Goal: Task Accomplishment & Management: Use online tool/utility

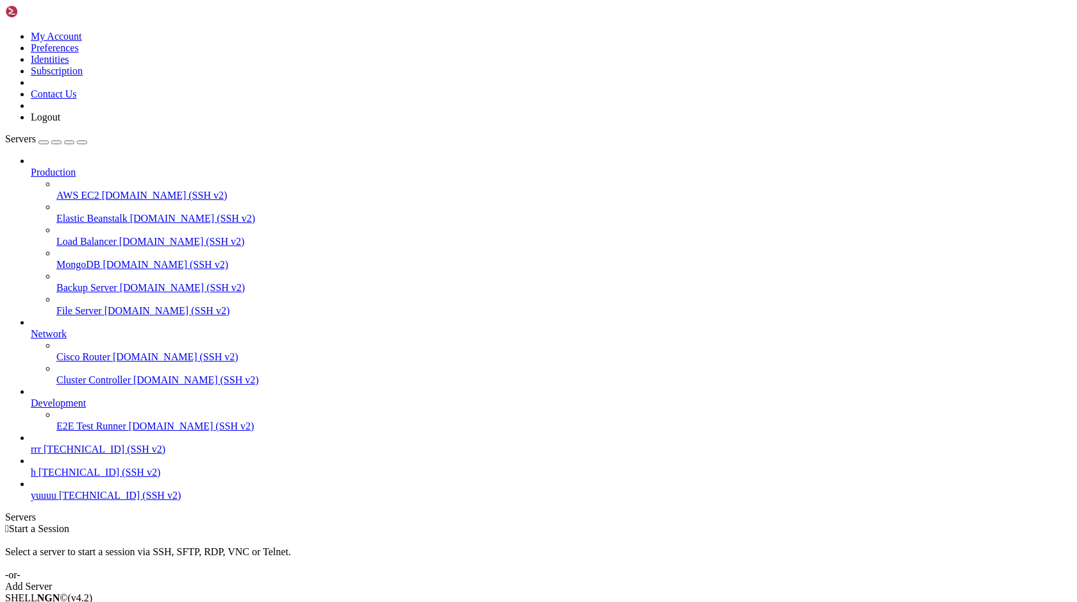
click at [80, 478] on link "h [TECHNICAL_ID] (SSH v2)" at bounding box center [551, 473] width 1041 height 12
click at [36, 478] on span "h" at bounding box center [33, 472] width 5 height 11
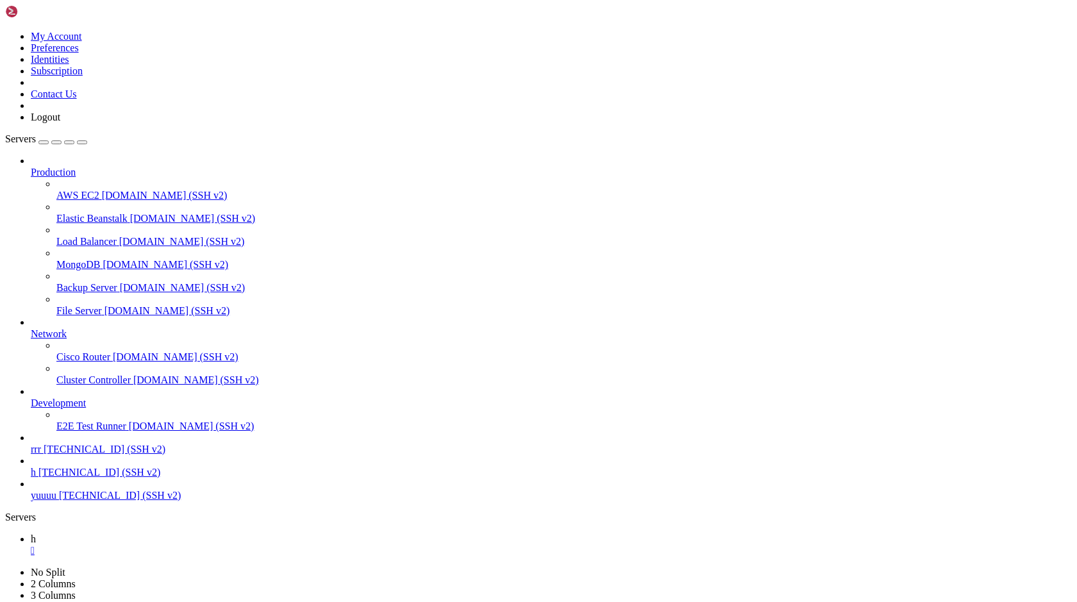
drag, startPoint x: 463, startPoint y: 1024, endPoint x: 355, endPoint y: 945, distance: 134.0
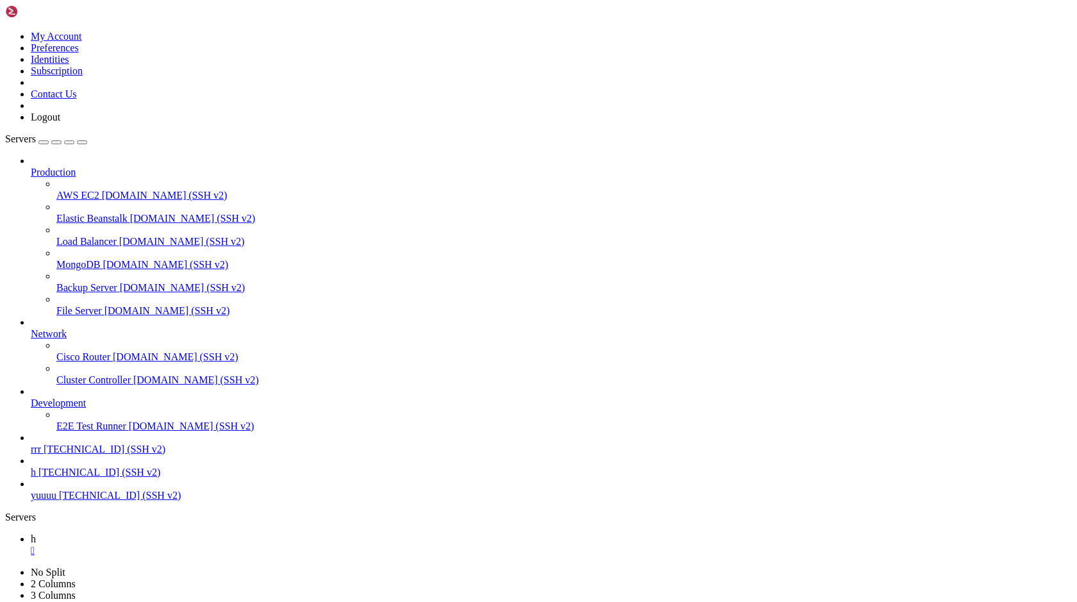
drag, startPoint x: 135, startPoint y: 1125, endPoint x: 306, endPoint y: 1069, distance: 179.6
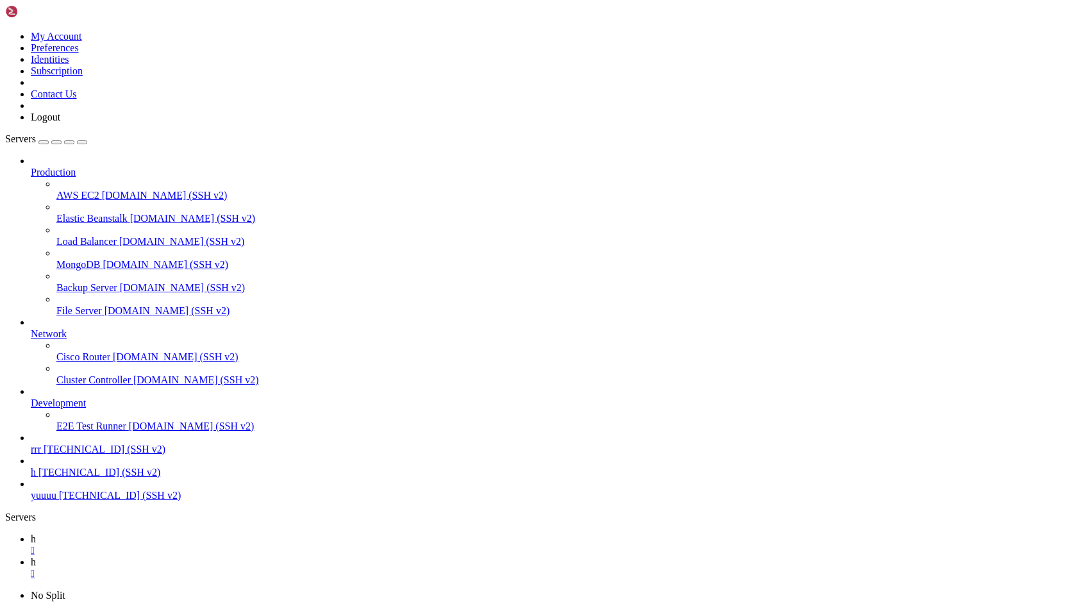
type input "/root"
click at [56, 501] on span "yuuuu" at bounding box center [44, 495] width 26 height 11
drag, startPoint x: 281, startPoint y: 1683, endPoint x: 436, endPoint y: 1710, distance: 156.7
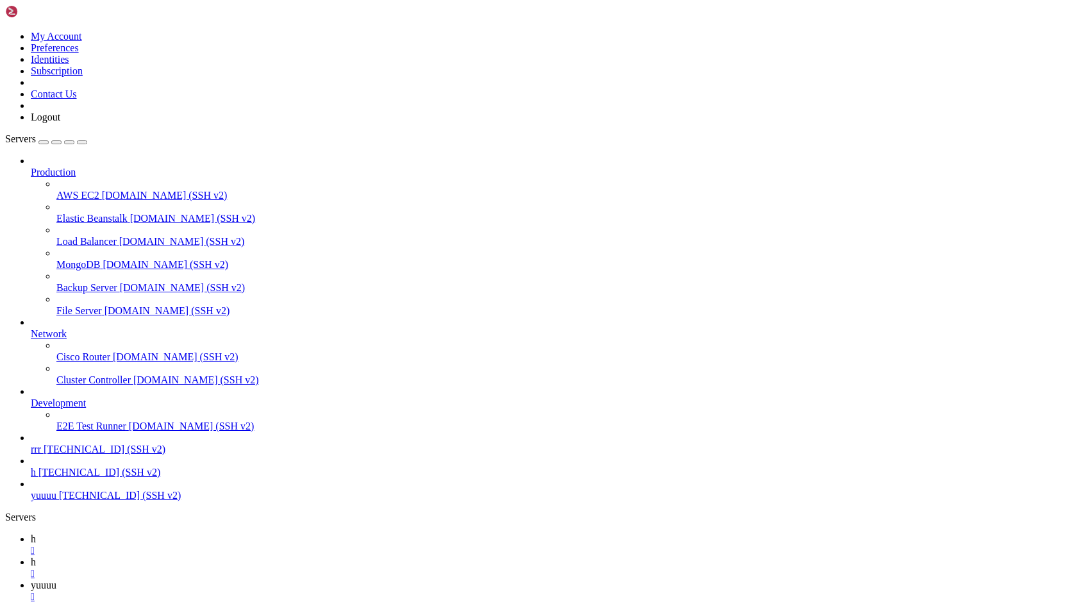
drag, startPoint x: 491, startPoint y: 219, endPoint x: 756, endPoint y: 253, distance: 266.8
click at [85, 501] on link "yuuuu [TECHNICAL_ID] (SSH v2)" at bounding box center [551, 496] width 1041 height 12
click at [87, 478] on link "h [TECHNICAL_ID] (SSH v2)" at bounding box center [551, 473] width 1041 height 12
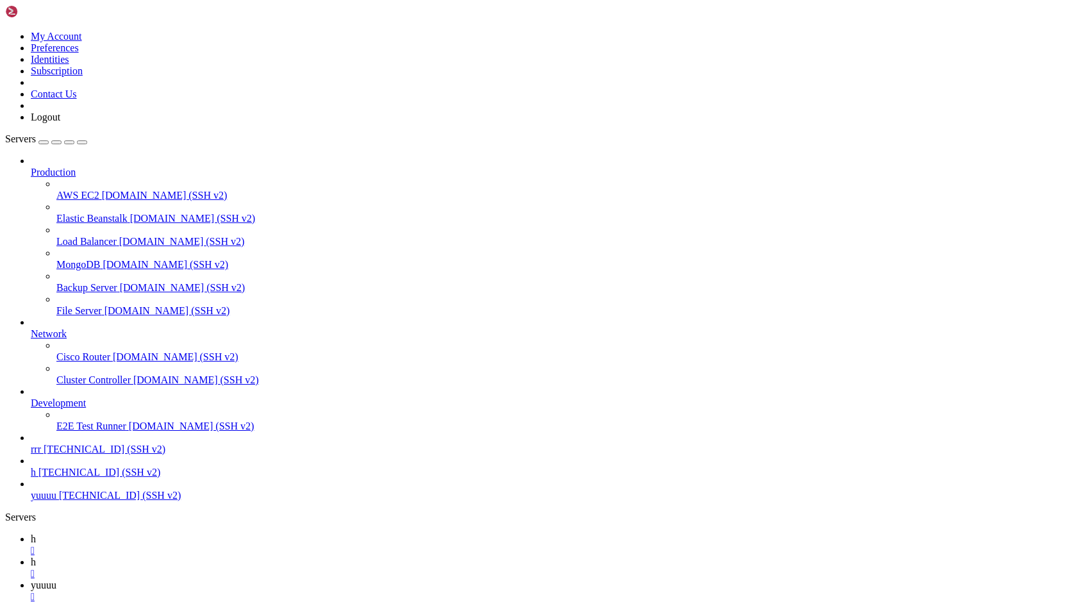
click at [251, 568] on div "" at bounding box center [551, 574] width 1041 height 12
click at [222, 556] on link "yuuuu " at bounding box center [551, 567] width 1041 height 23
drag, startPoint x: 10, startPoint y: 944, endPoint x: 196, endPoint y: 998, distance: 194.1
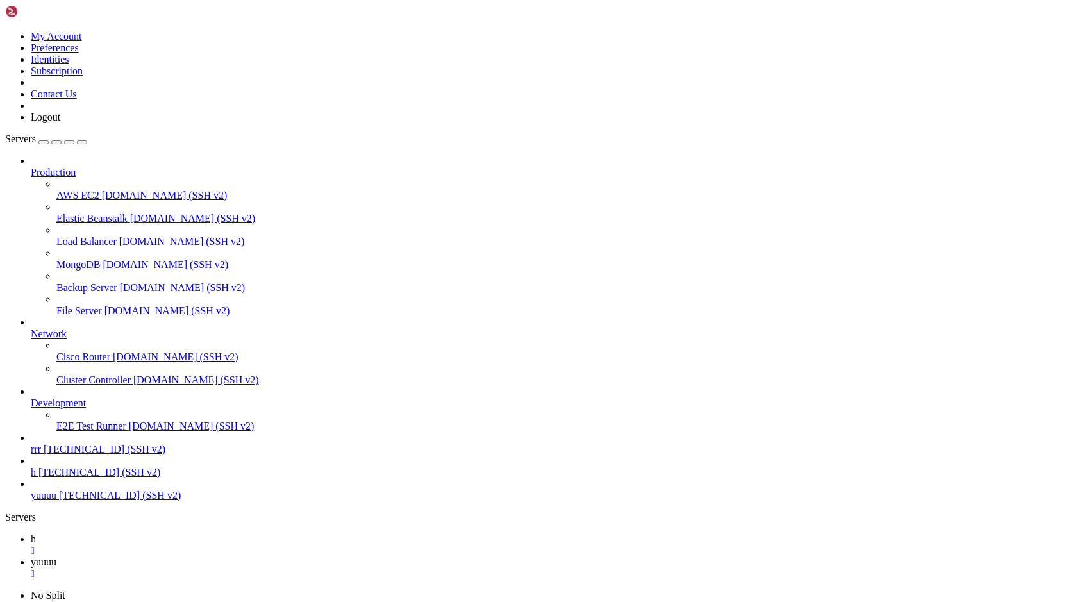
click at [197, 545] on div "" at bounding box center [551, 551] width 1041 height 12
drag, startPoint x: 429, startPoint y: 942, endPoint x: 250, endPoint y: 990, distance: 186.0
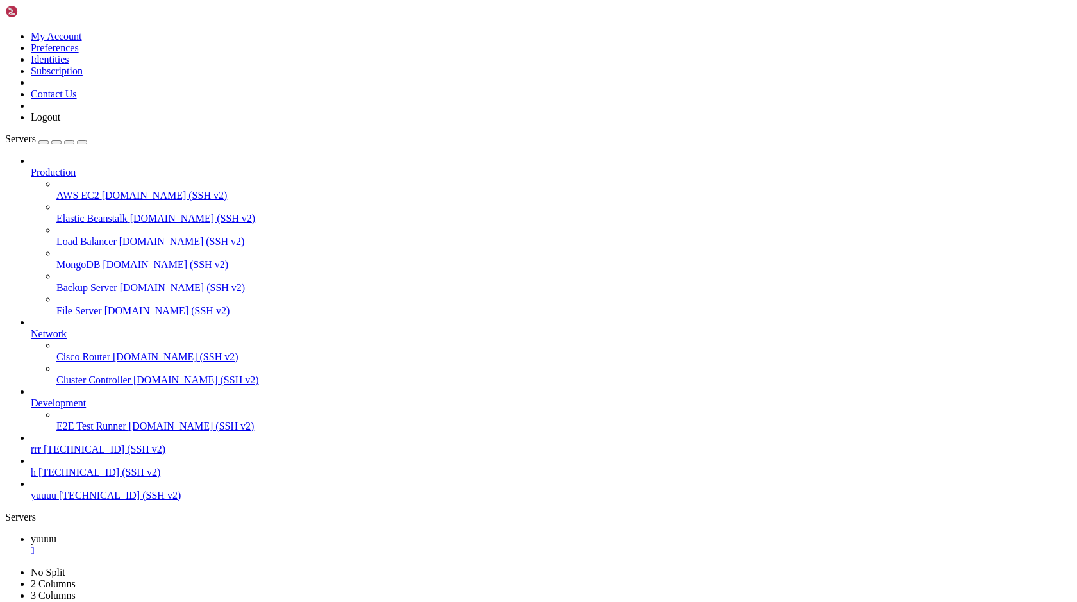
click at [105, 454] on span "[TECHNICAL_ID] (SSH v2)" at bounding box center [105, 449] width 122 height 11
click at [222, 545] on div "" at bounding box center [551, 551] width 1041 height 12
click at [81, 478] on span "[TECHNICAL_ID] (SSH v2)" at bounding box center [99, 472] width 122 height 11
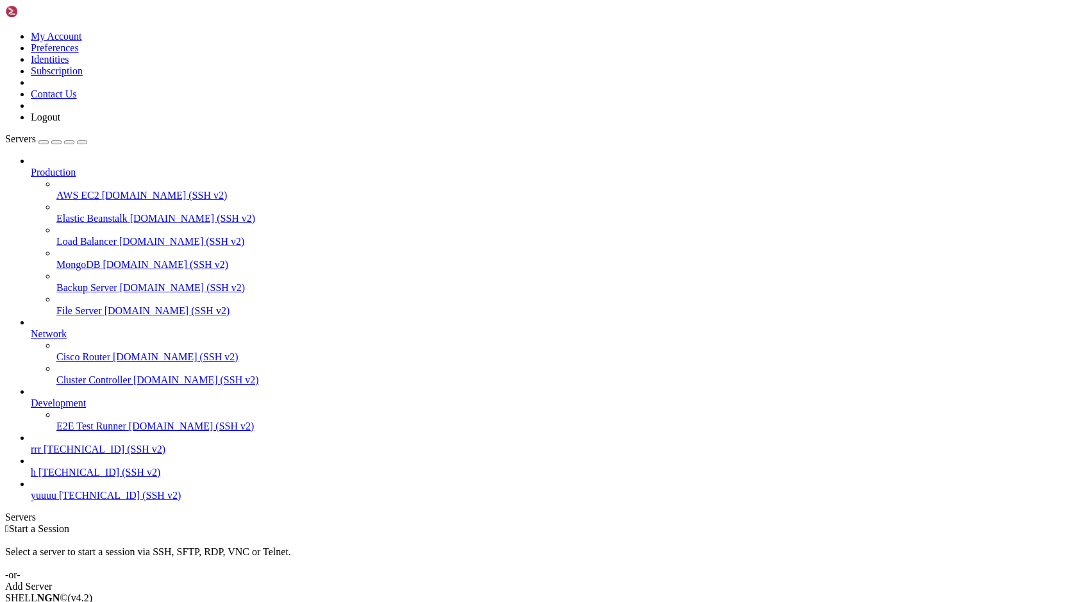
click at [81, 478] on span "[TECHNICAL_ID] (SSH v2)" at bounding box center [99, 472] width 122 height 11
drag, startPoint x: 201, startPoint y: 972, endPoint x: 308, endPoint y: 916, distance: 121.3
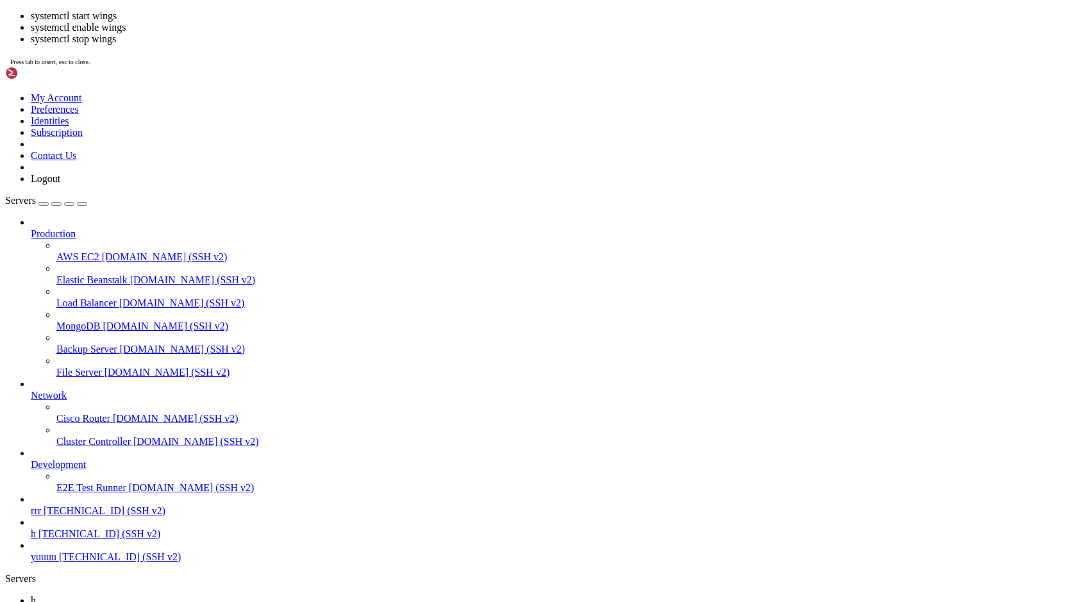
drag, startPoint x: 678, startPoint y: 378, endPoint x: 640, endPoint y: 198, distance: 183.4
drag, startPoint x: 666, startPoint y: 380, endPoint x: 583, endPoint y: 243, distance: 160.2
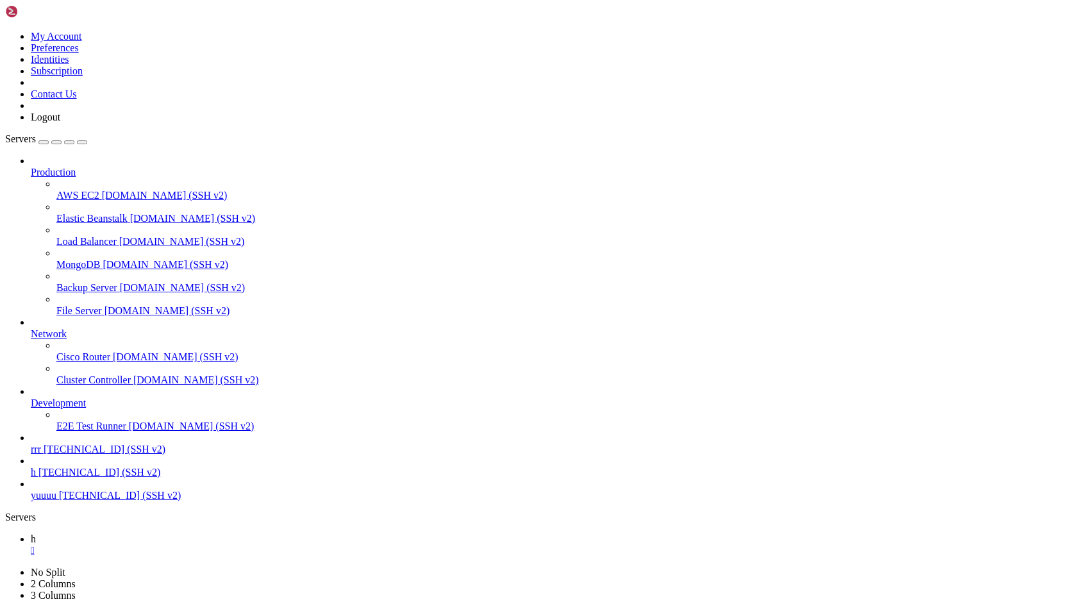
click at [92, 501] on link "yuuuu [TECHNICAL_ID] (SSH v2)" at bounding box center [551, 496] width 1041 height 12
click at [196, 545] on div "" at bounding box center [551, 551] width 1041 height 12
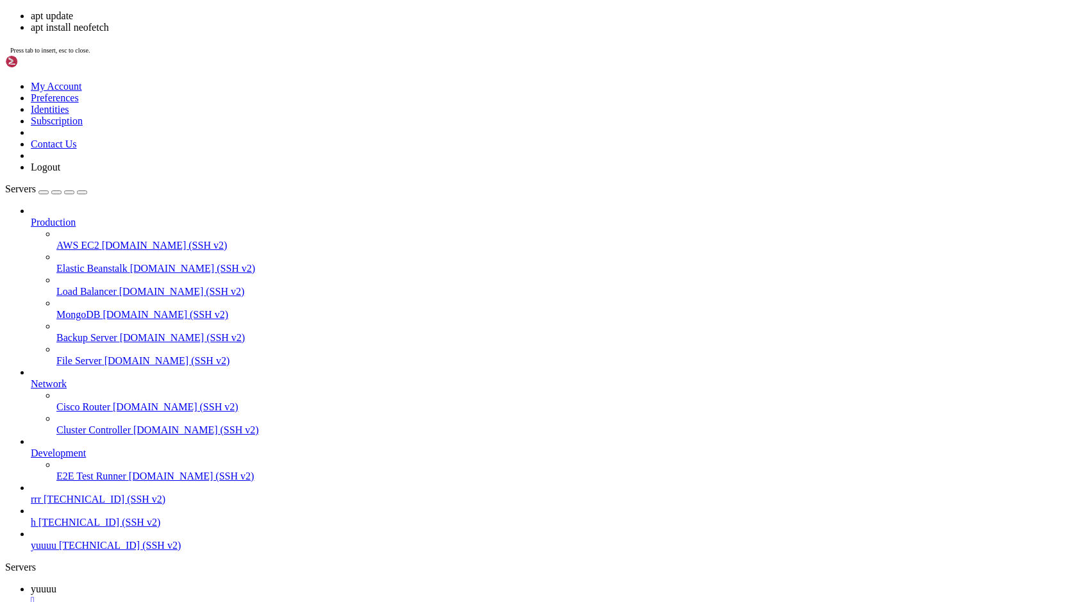
drag, startPoint x: 523, startPoint y: 251, endPoint x: 456, endPoint y: 223, distance: 72.7
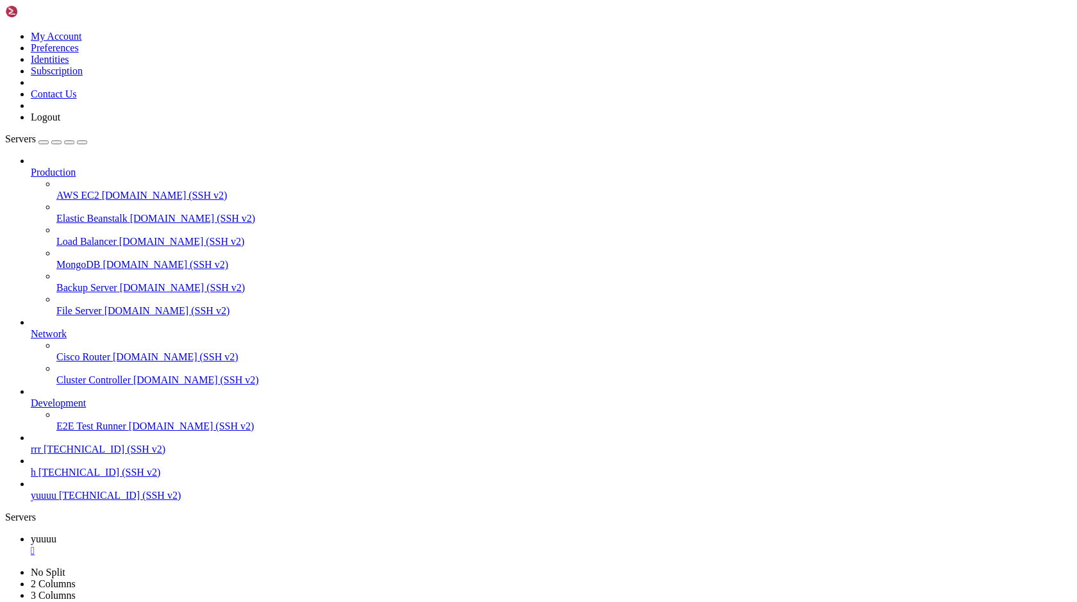
scroll to position [44, 0]
drag, startPoint x: 369, startPoint y: 1117, endPoint x: 607, endPoint y: 1108, distance: 238.0
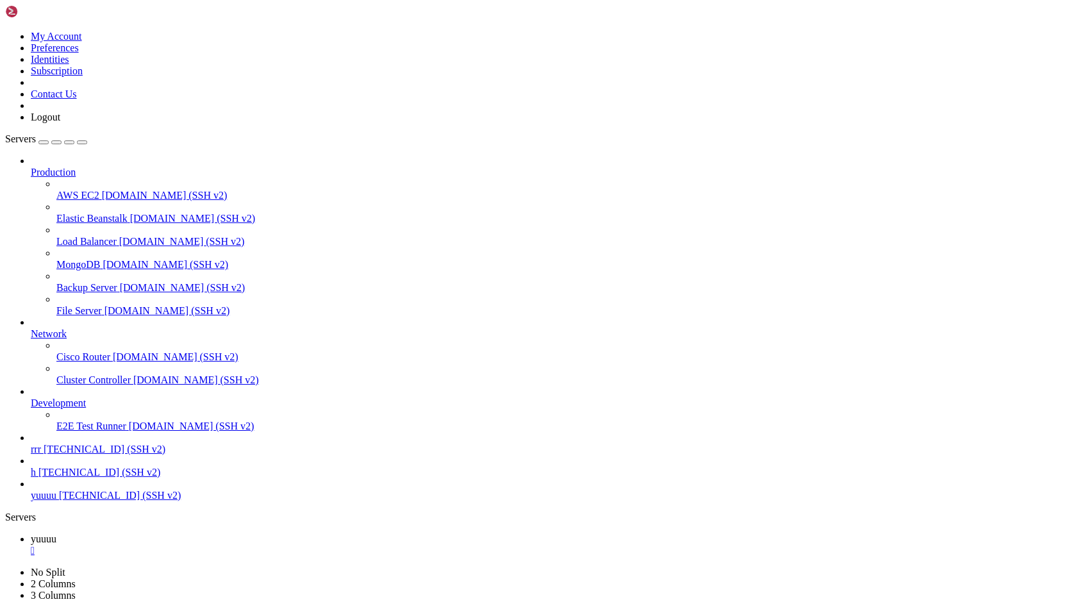
drag, startPoint x: 300, startPoint y: 987, endPoint x: 608, endPoint y: 1123, distance: 337.2
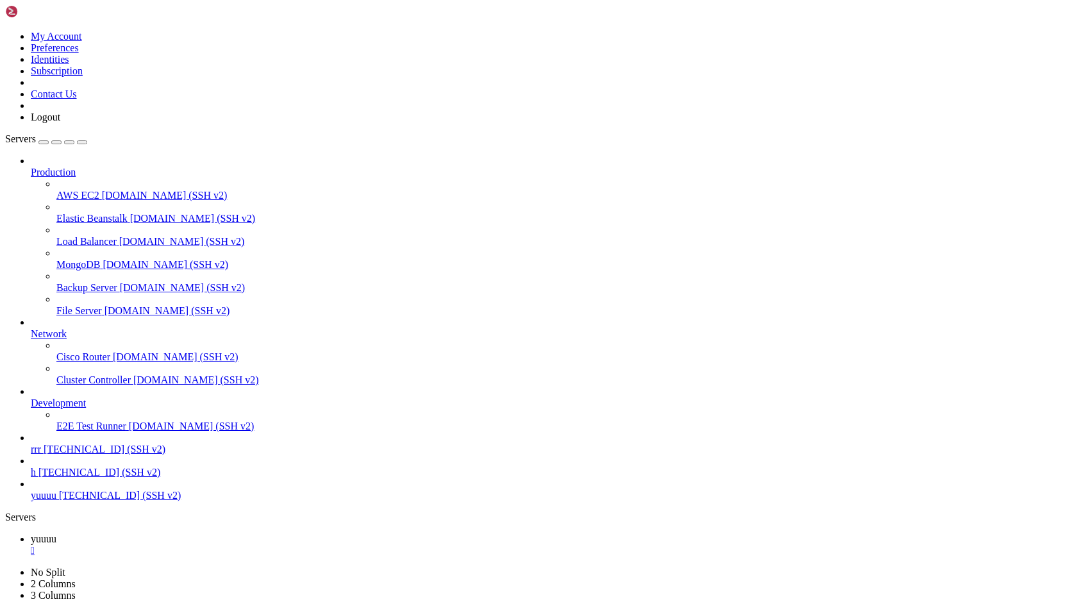
drag, startPoint x: 582, startPoint y: 1165, endPoint x: 454, endPoint y: 1204, distance: 133.8
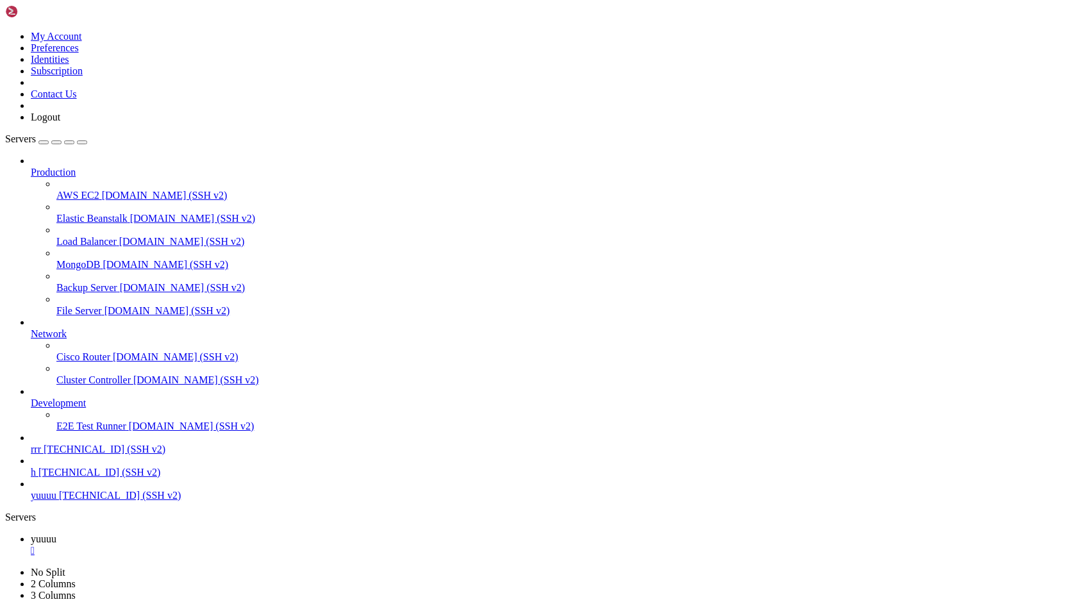
drag, startPoint x: 353, startPoint y: 1233, endPoint x: 582, endPoint y: 1181, distance: 235.3
